Goal: Task Accomplishment & Management: Use online tool/utility

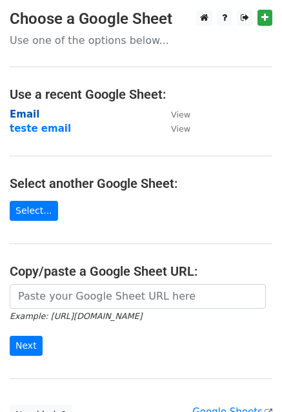
click at [20, 116] on strong "Email" at bounding box center [25, 114] width 30 height 12
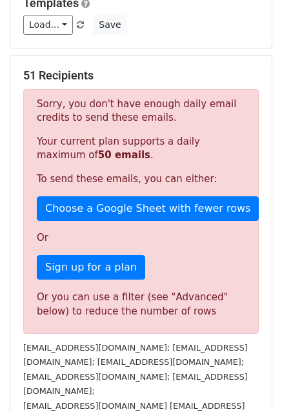
scroll to position [194, 0]
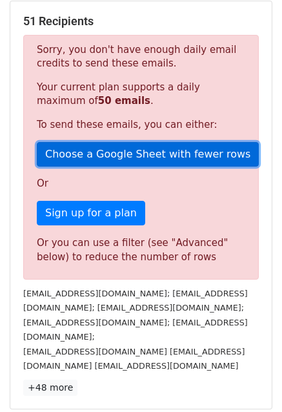
click at [196, 142] on link "Choose a Google Sheet with fewer rows" at bounding box center [148, 154] width 222 height 25
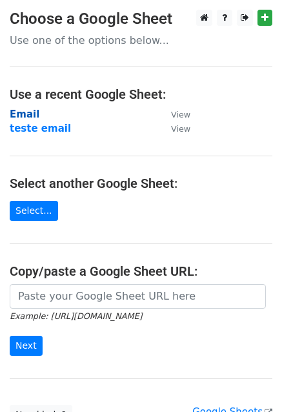
click at [18, 118] on strong "Email" at bounding box center [25, 114] width 30 height 12
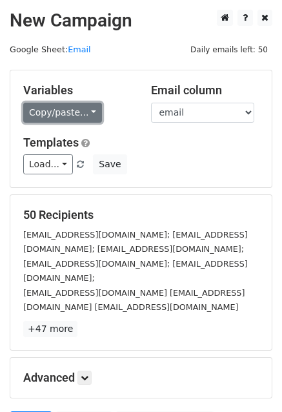
click at [52, 114] on link "Copy/paste..." at bounding box center [62, 113] width 79 height 20
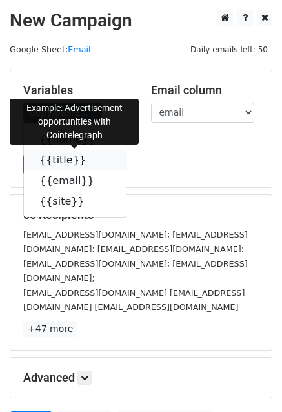
click at [61, 168] on link "{{title}}" at bounding box center [75, 160] width 102 height 21
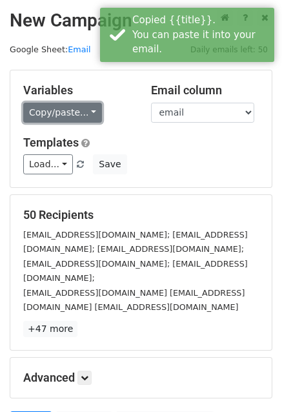
click at [48, 114] on link "Copy/paste..." at bounding box center [62, 113] width 79 height 20
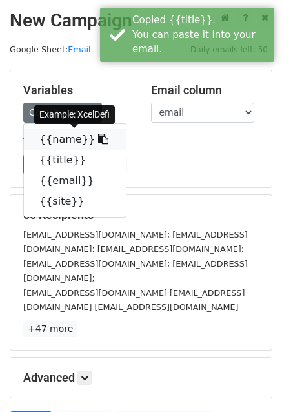
click at [58, 141] on link "{{name}}" at bounding box center [75, 139] width 102 height 21
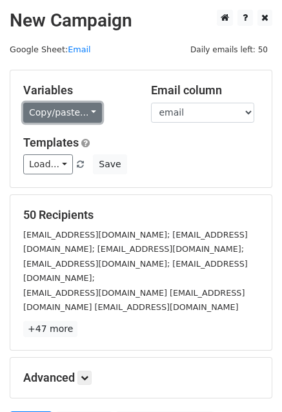
click at [62, 112] on link "Copy/paste..." at bounding box center [62, 113] width 79 height 20
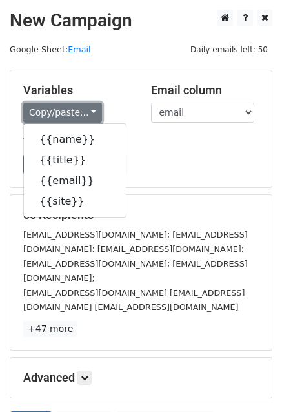
click at [62, 112] on link "Copy/paste..." at bounding box center [62, 113] width 79 height 20
